Goal: Answer question/provide support

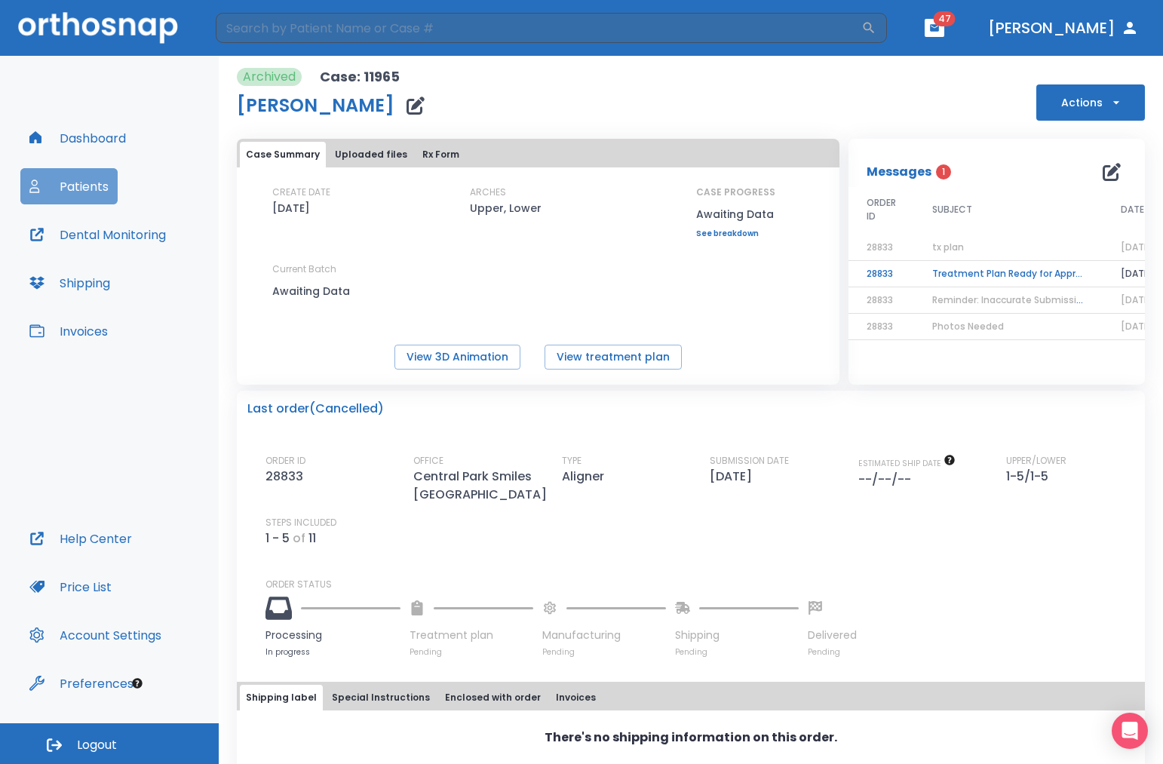
click at [84, 187] on button "Patients" at bounding box center [68, 186] width 97 height 36
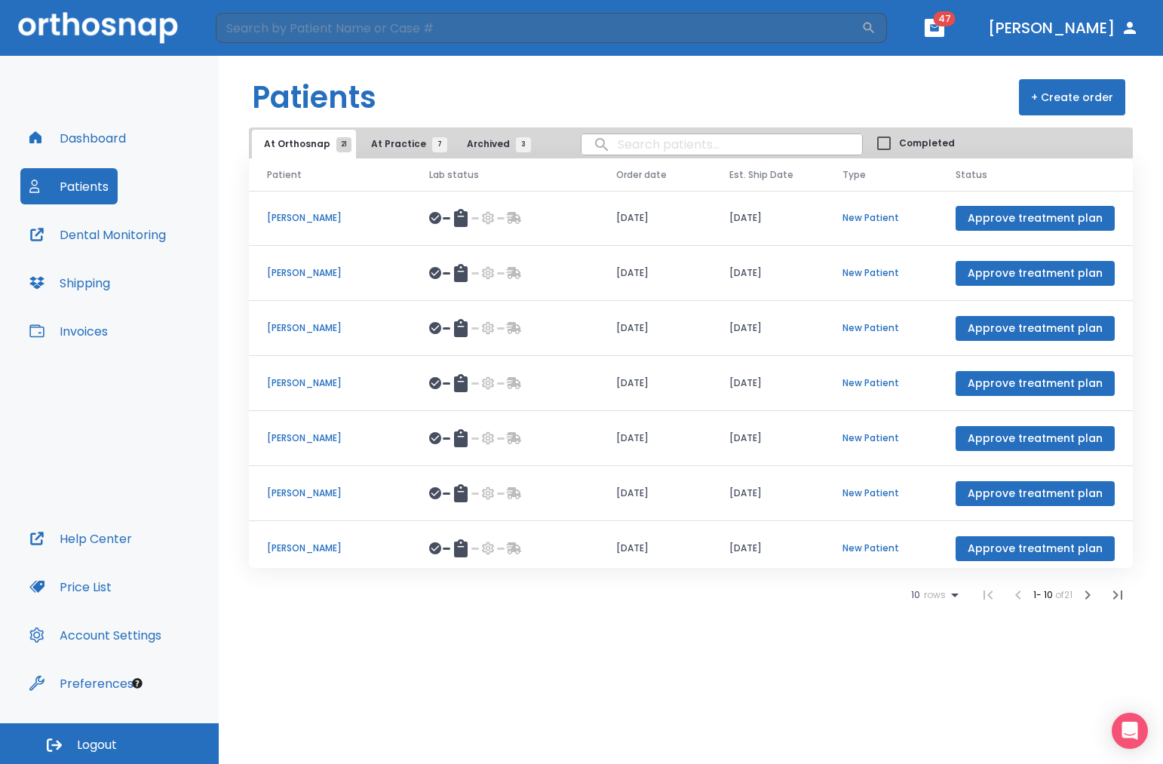
click at [400, 151] on button "At Practice 7" at bounding box center [405, 144] width 93 height 29
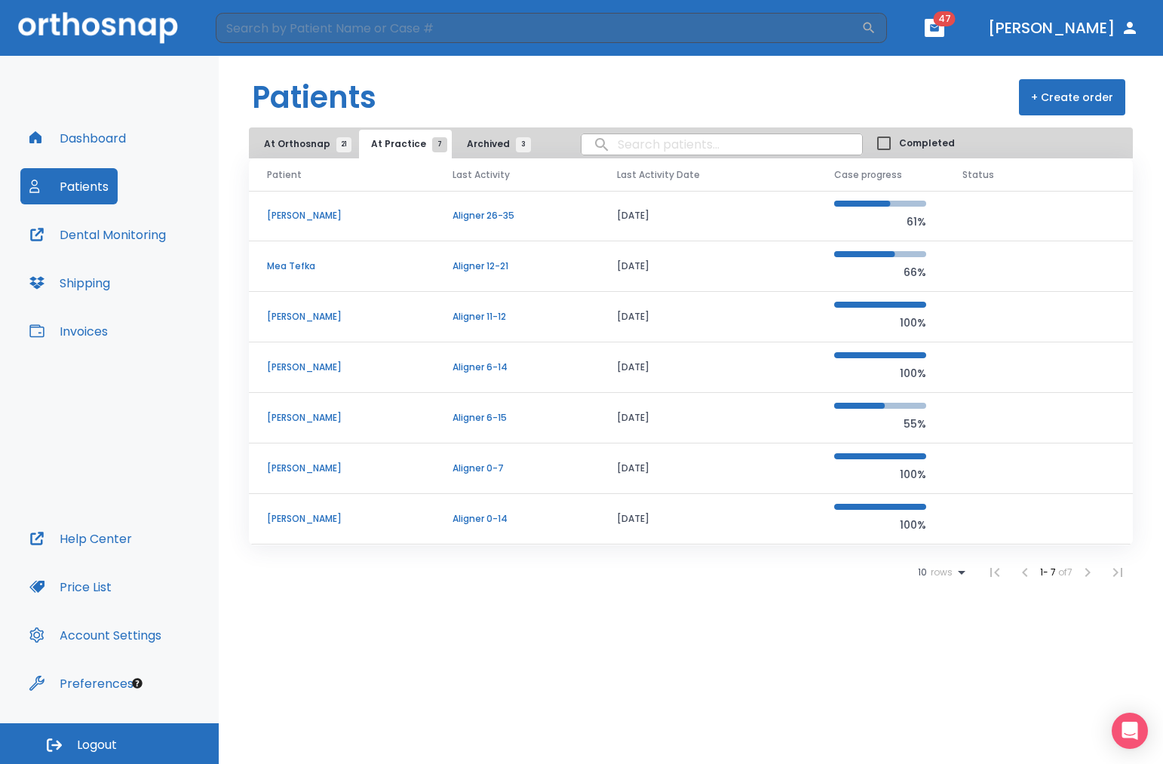
click at [565, 321] on p "Aligner 11-12" at bounding box center [517, 317] width 128 height 14
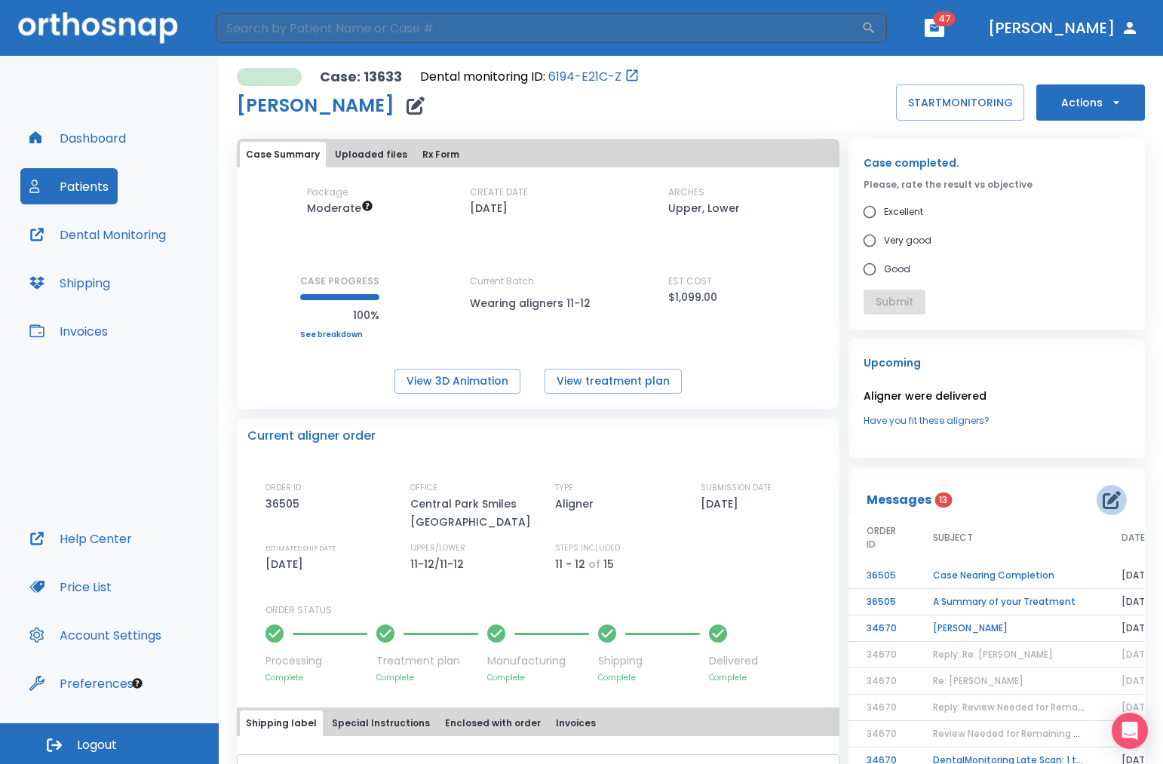
click at [1103, 508] on icon "button" at bounding box center [1112, 500] width 18 height 18
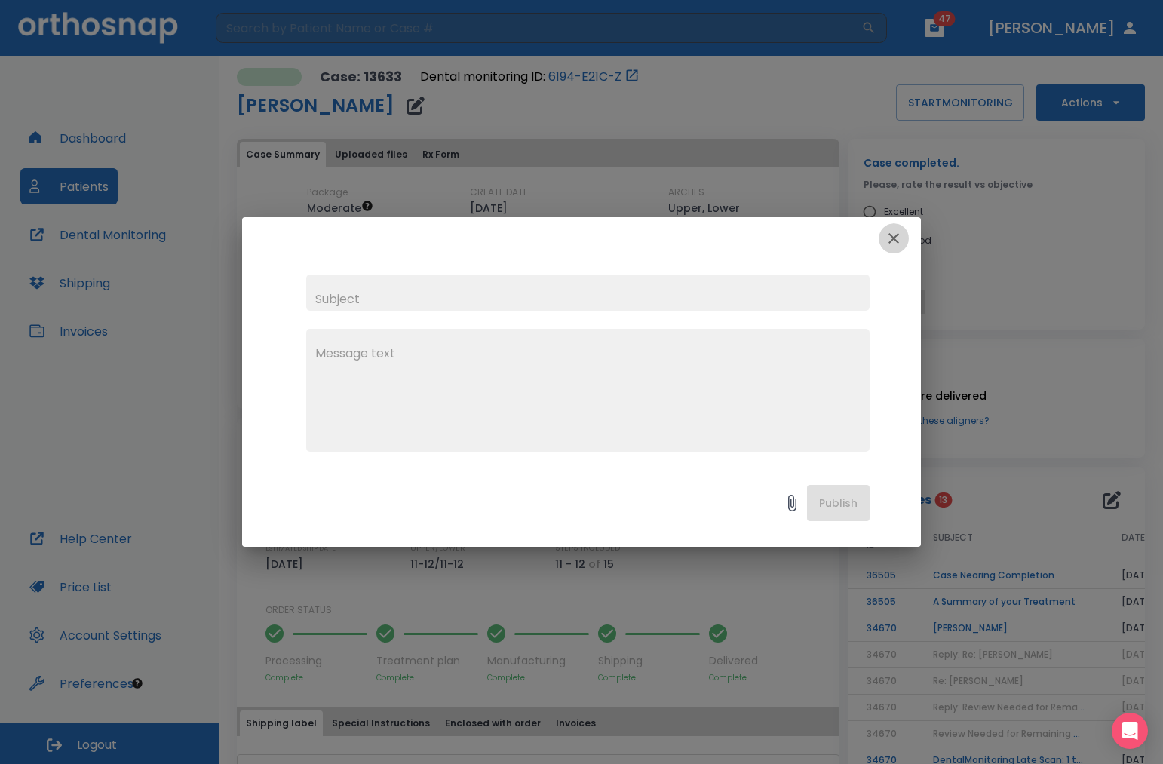
click at [898, 238] on icon "button" at bounding box center [894, 238] width 18 height 18
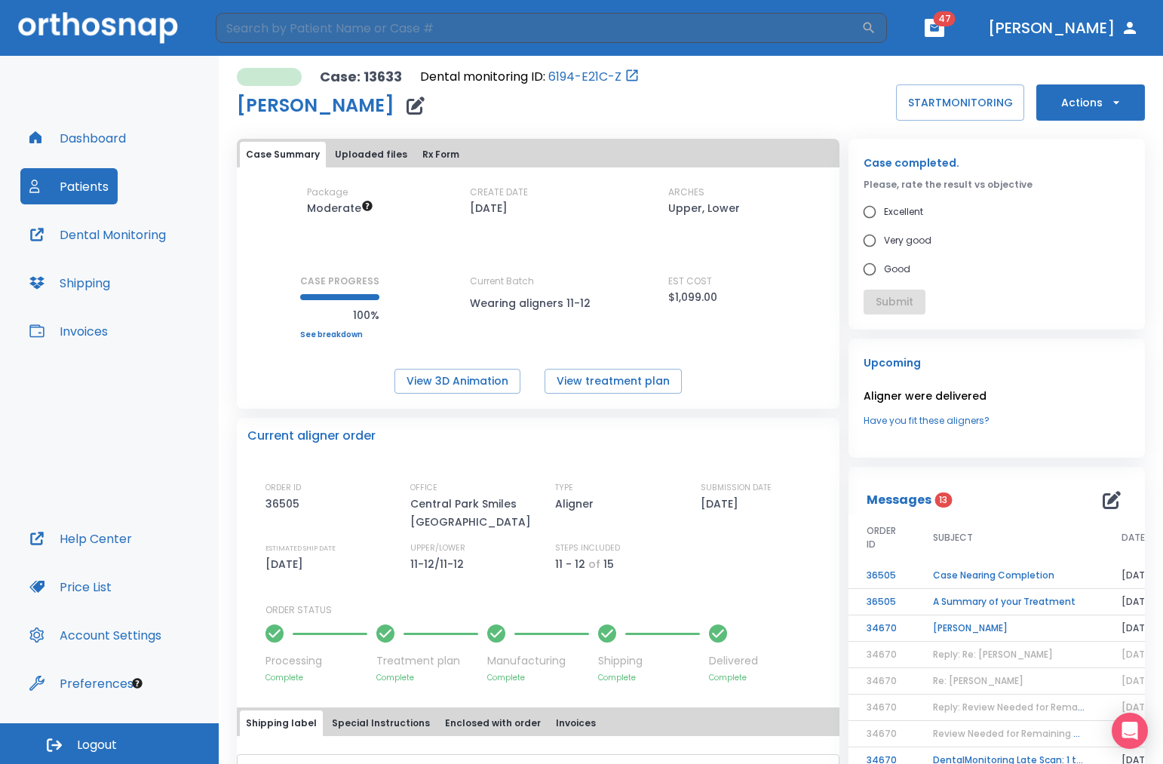
click at [990, 575] on td "Case Nearing Completion" at bounding box center [1009, 576] width 189 height 26
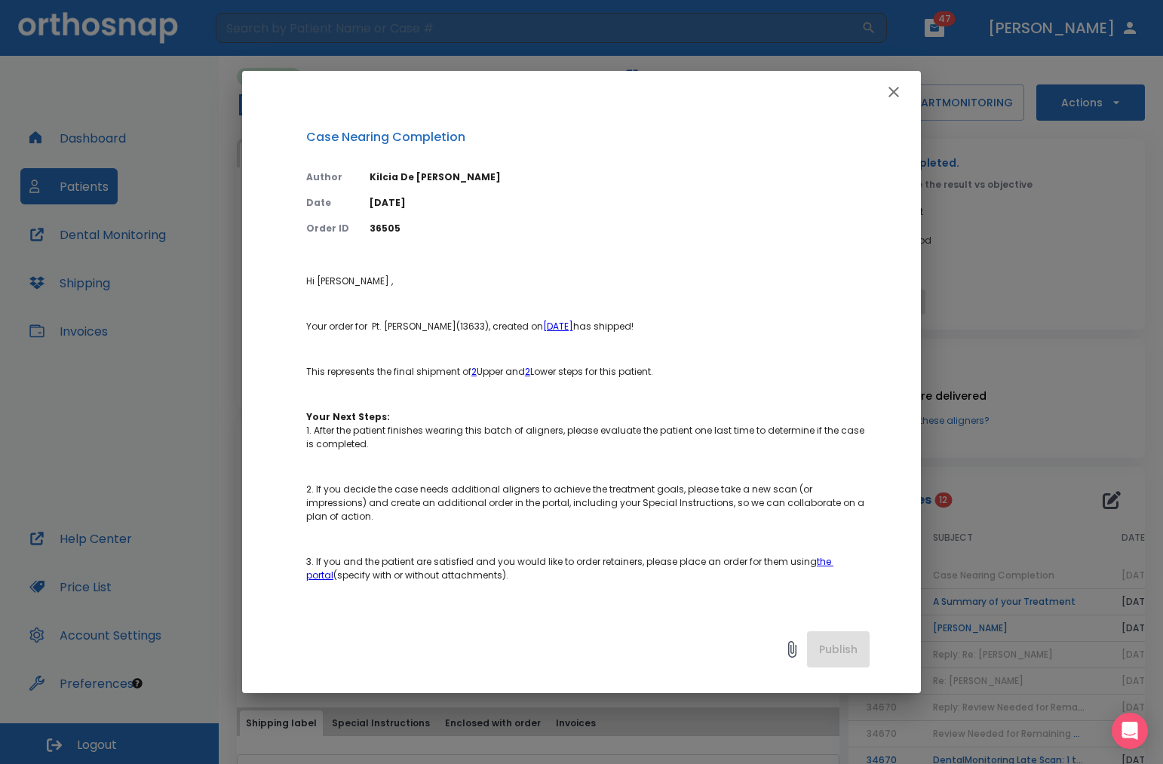
scroll to position [279, 0]
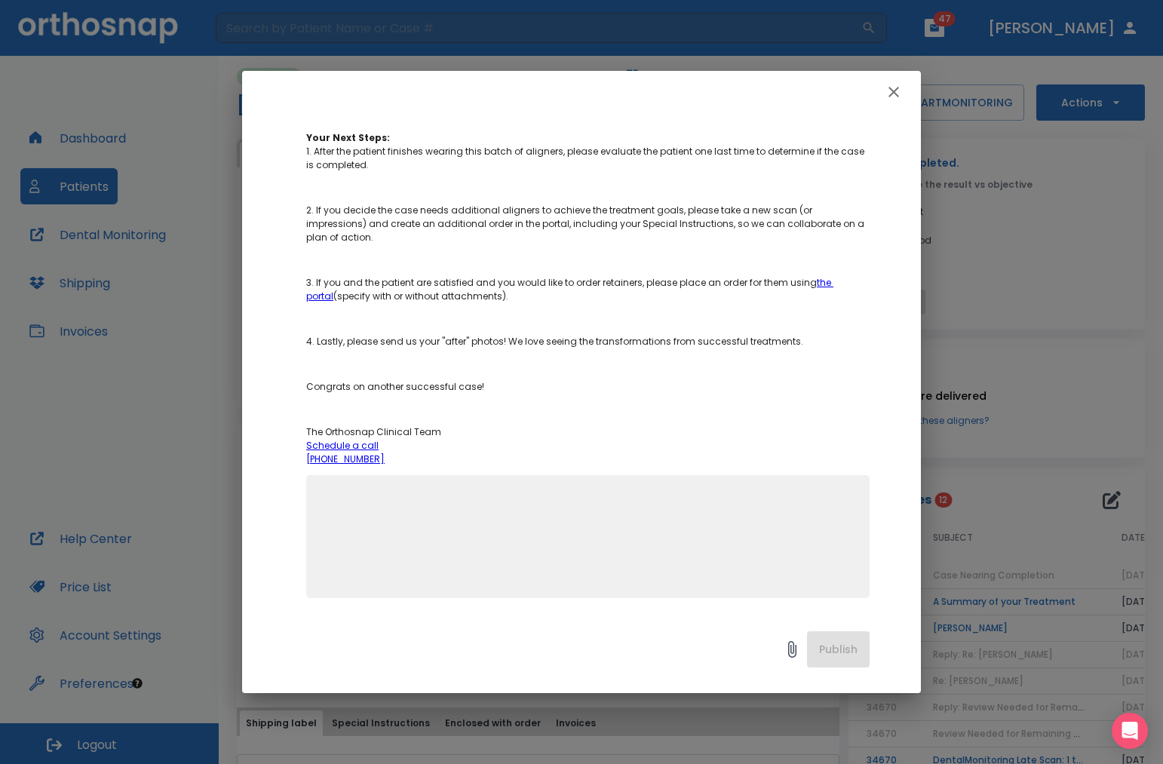
click at [496, 517] on textarea at bounding box center [587, 543] width 545 height 104
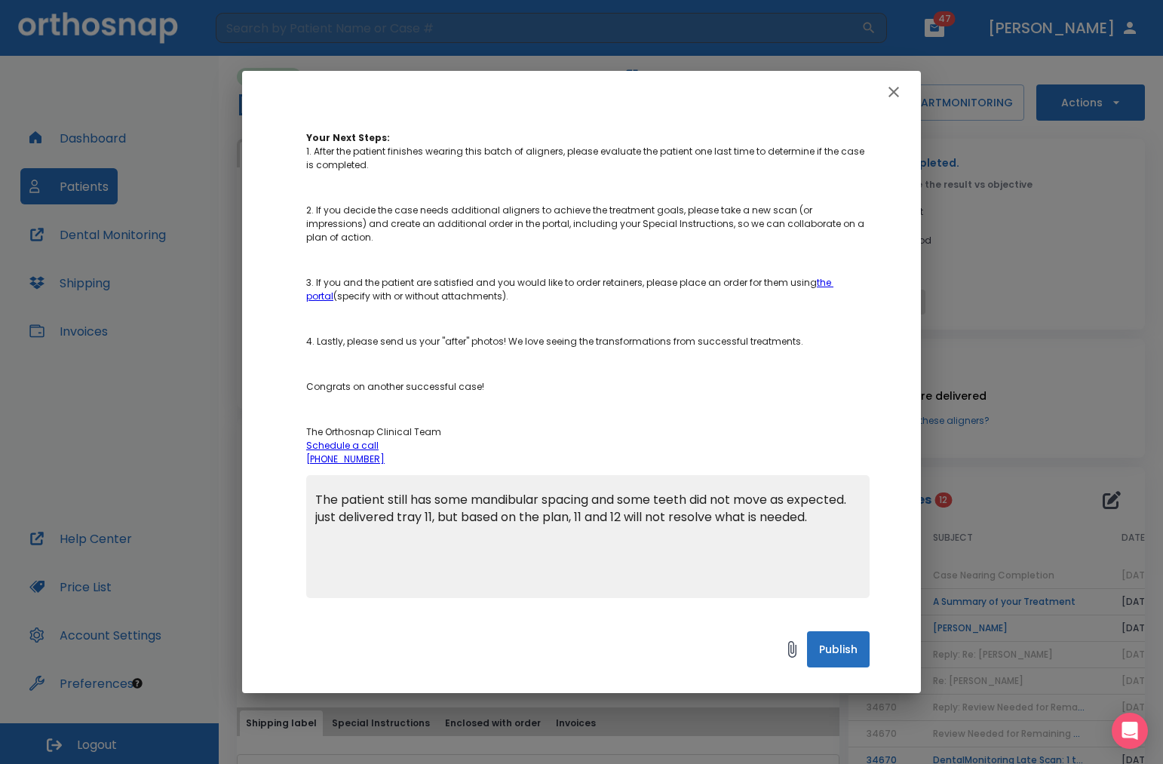
type textarea "The patient still has some mandibular spacing and some teeth did not move as ex…"
click at [829, 664] on button "Publish" at bounding box center [838, 649] width 63 height 36
